Goal: Complete application form

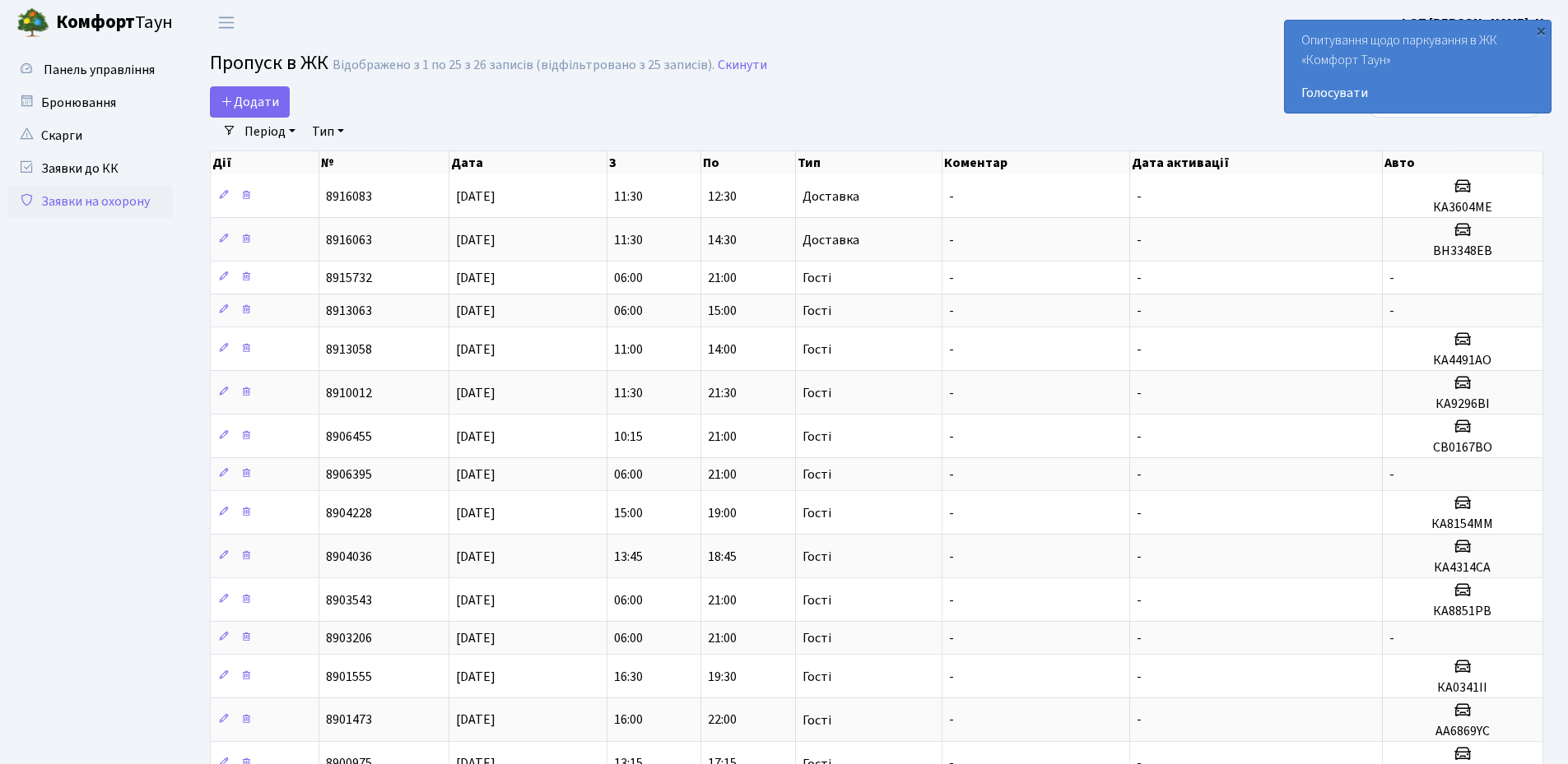
select select "25"
click at [237, 107] on span "Додати" at bounding box center [250, 101] width 59 height 18
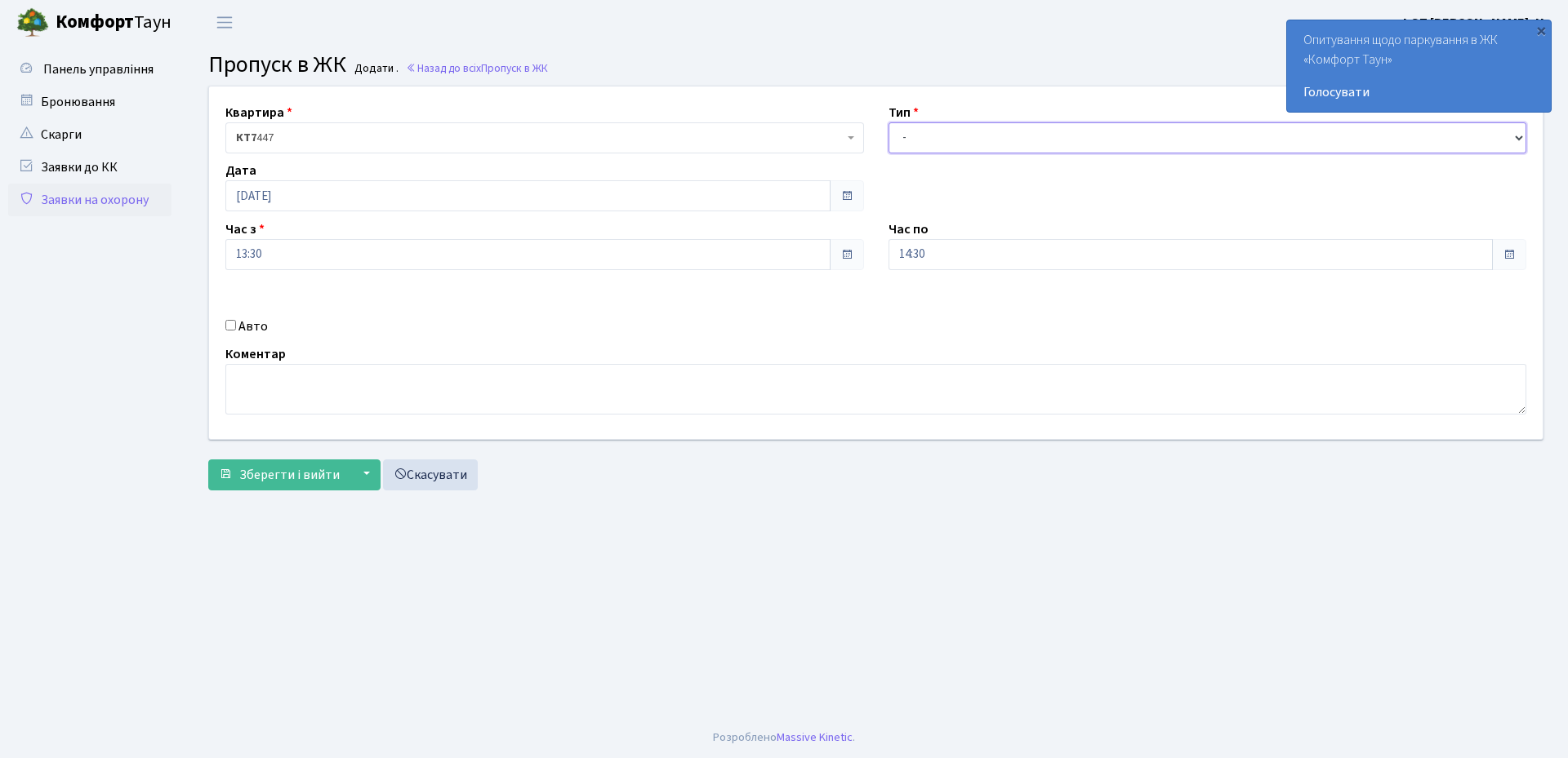
click at [935, 146] on select "- Доставка Таксі Гості Сервіс" at bounding box center [1208, 138] width 638 height 31
click at [889, 123] on select "- Доставка Таксі Гості Сервіс" at bounding box center [1208, 138] width 638 height 31
click at [959, 137] on select "- Доставка Таксі Гості Сервіс" at bounding box center [1208, 138] width 638 height 31
select select "3"
click at [889, 123] on select "- Доставка Таксі Гості Сервіс" at bounding box center [1208, 138] width 638 height 31
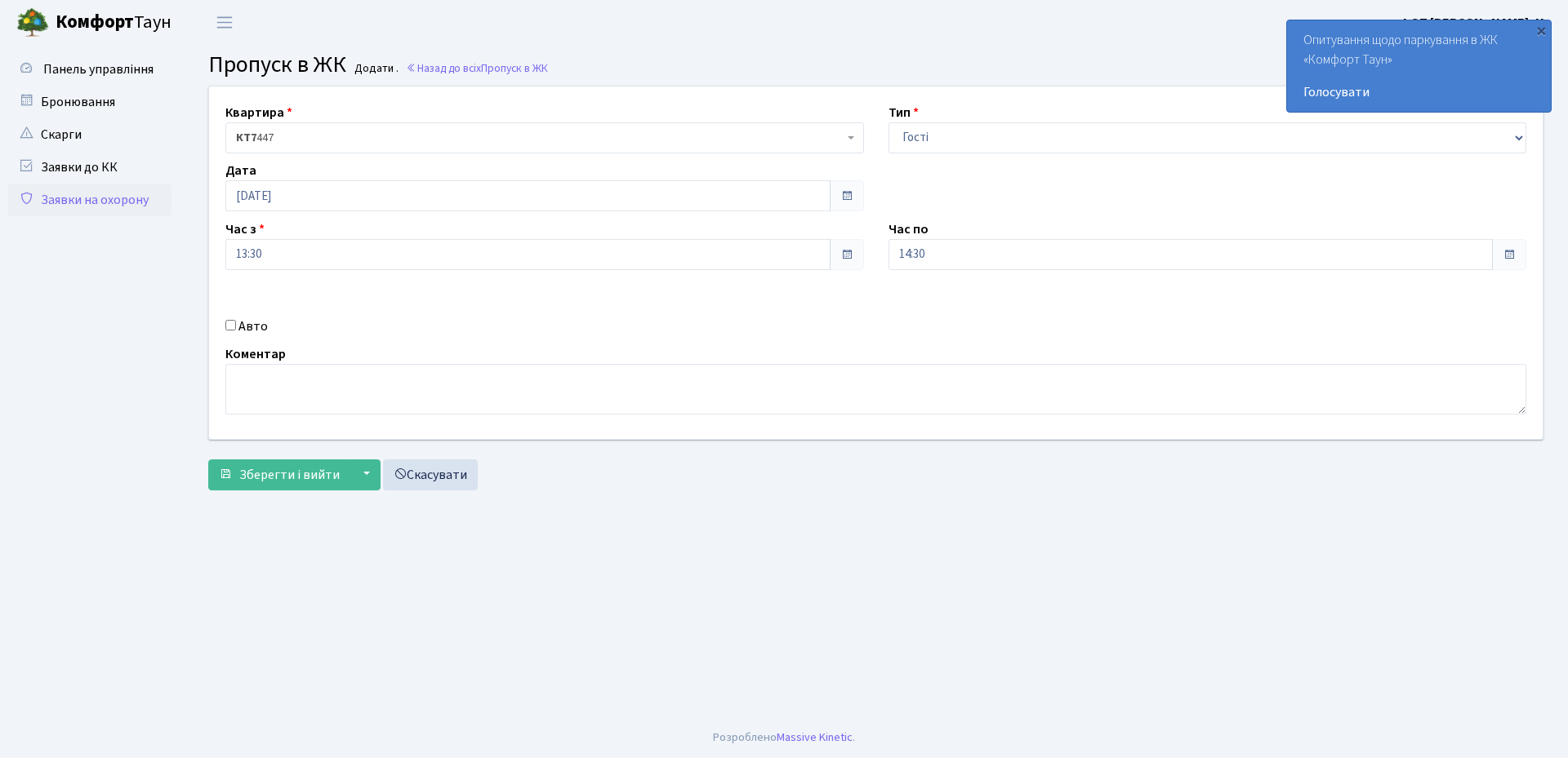
click at [231, 324] on input "Авто" at bounding box center [230, 325] width 10 height 10
checkbox input "true"
paste input "KA6036IK"
type input "KA6036IK"
click at [266, 485] on button "Зберегти і вийти" at bounding box center [279, 475] width 142 height 31
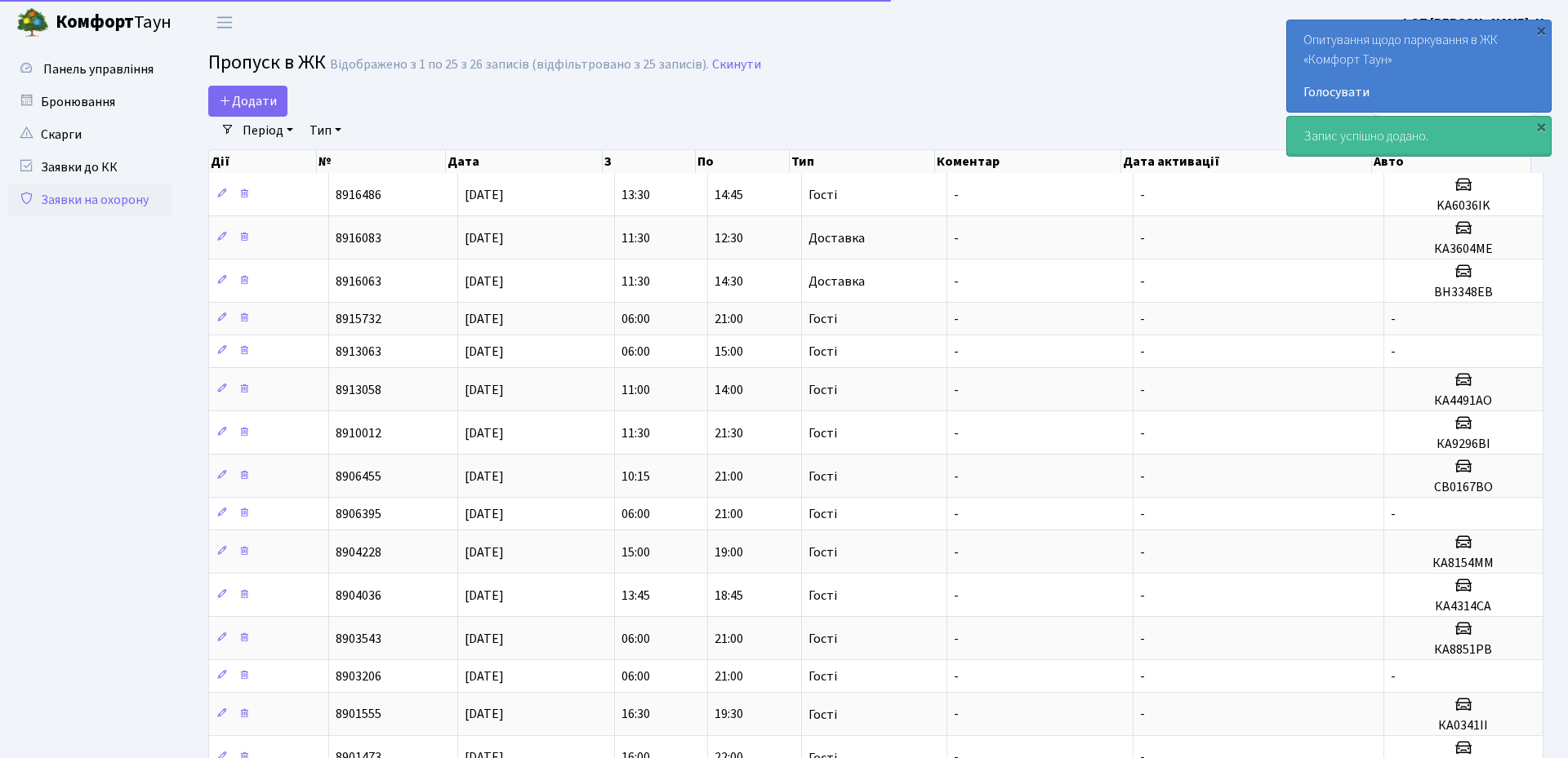
select select "25"
